Goal: Communication & Community: Ask a question

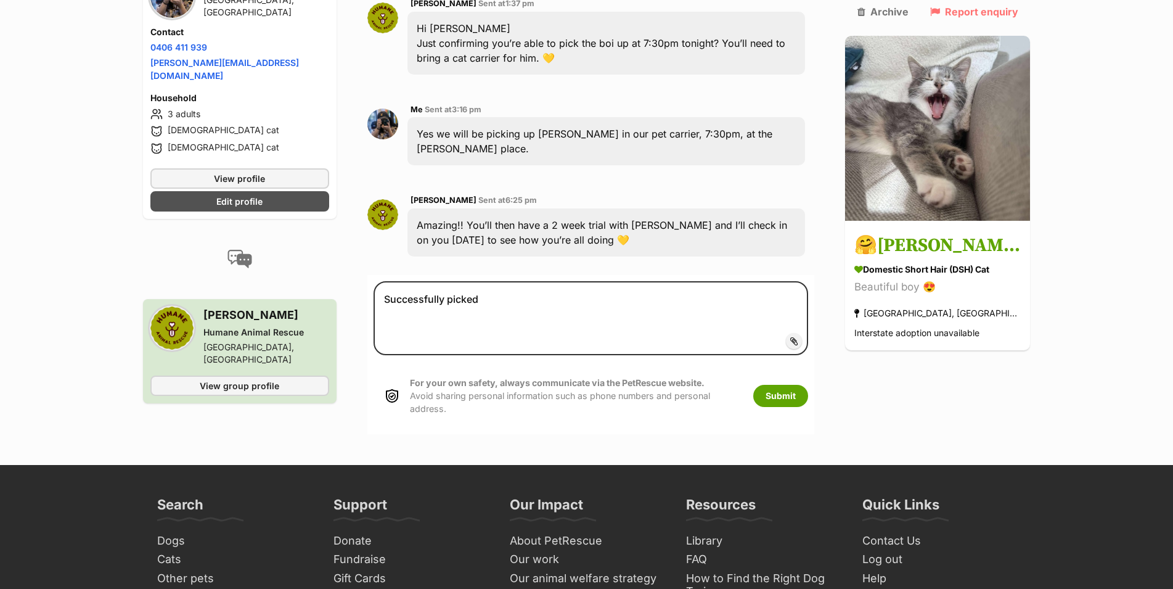
type textarea "Successfully"
type textarea "Sounds"
click at [463, 281] on textarea at bounding box center [591, 318] width 435 height 74
click at [664, 281] on textarea "Sounds good, will this be a house visit type of check in? Or just checking in o…" at bounding box center [591, 318] width 435 height 74
click at [650, 281] on textarea "Sounds good, will this be a house visit type of check in or just checking in on…" at bounding box center [591, 318] width 435 height 74
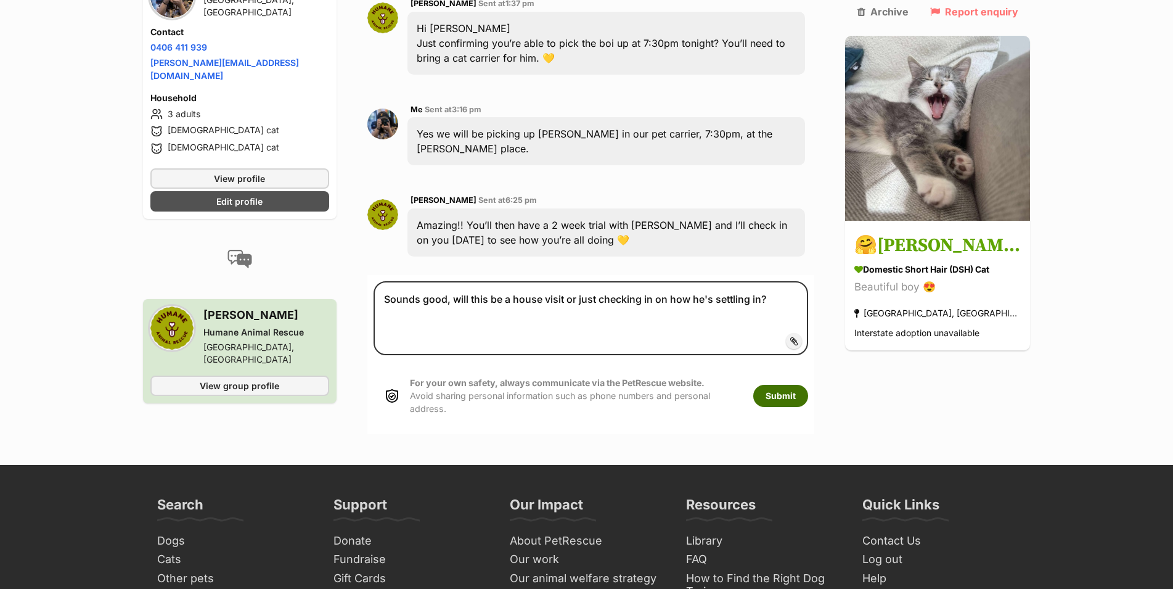
type textarea "Sounds good, will this be a house visit or just checking in on how he's settlin…"
click at [808, 385] on button "Submit" at bounding box center [780, 396] width 55 height 22
